Goal: Submit feedback/report problem

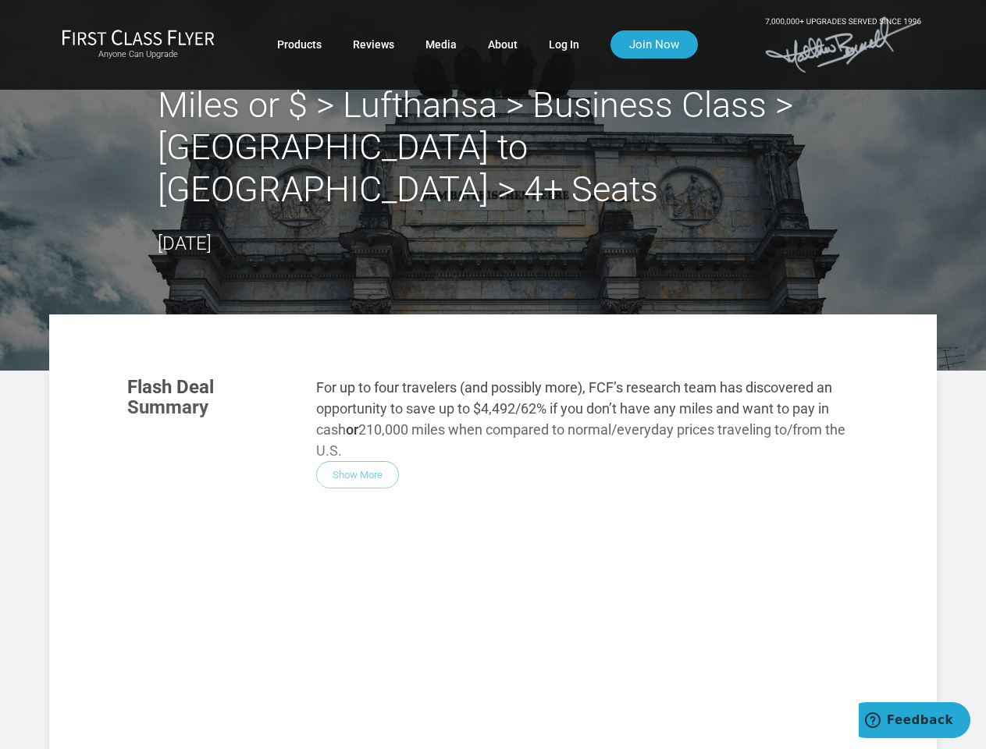
click at [493, 375] on div "Flash Deal Summary For up to four travelers (and possibly more), FCF’s research…" at bounding box center [493, 581] width 763 height 441
click at [493, 511] on div "Flash Deal Summary For up to four travelers (and possibly more), FCF’s research…" at bounding box center [493, 581] width 763 height 441
click at [358, 432] on div "Flash Deal Summary For up to four travelers (and possibly more), FCF’s research…" at bounding box center [493, 581] width 763 height 441
click at [222, 652] on div "Flash Deal Summary For up to four travelers (and possibly more), FCF’s research…" at bounding box center [493, 581] width 763 height 441
click at [350, 651] on div "Flash Deal Summary For up to four travelers (and possibly more), FCF’s research…" at bounding box center [493, 581] width 763 height 441
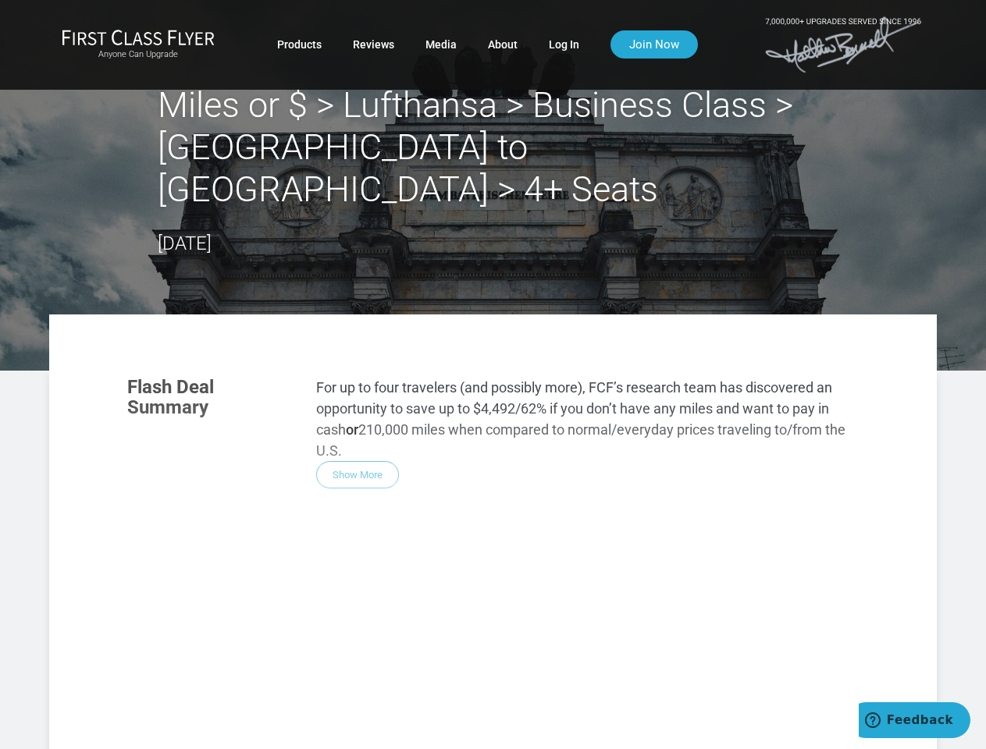
click at [478, 652] on div "Flash Deal Summary For up to four travelers (and possibly more), FCF’s research…" at bounding box center [493, 581] width 763 height 441
click at [349, 722] on div "Flash Deal Summary For up to four travelers (and possibly more), FCF’s research…" at bounding box center [493, 581] width 763 height 441
click at [350, 723] on div "Flash Deal Summary For up to four travelers (and possibly more), FCF’s research…" at bounding box center [493, 581] width 763 height 441
click at [745, 735] on div "Flash Deal Summary For up to four travelers (and possibly more), FCF’s research…" at bounding box center [493, 581] width 763 height 441
click at [914, 721] on span "Feedback" at bounding box center [920, 720] width 66 height 14
